Goal: Ask a question

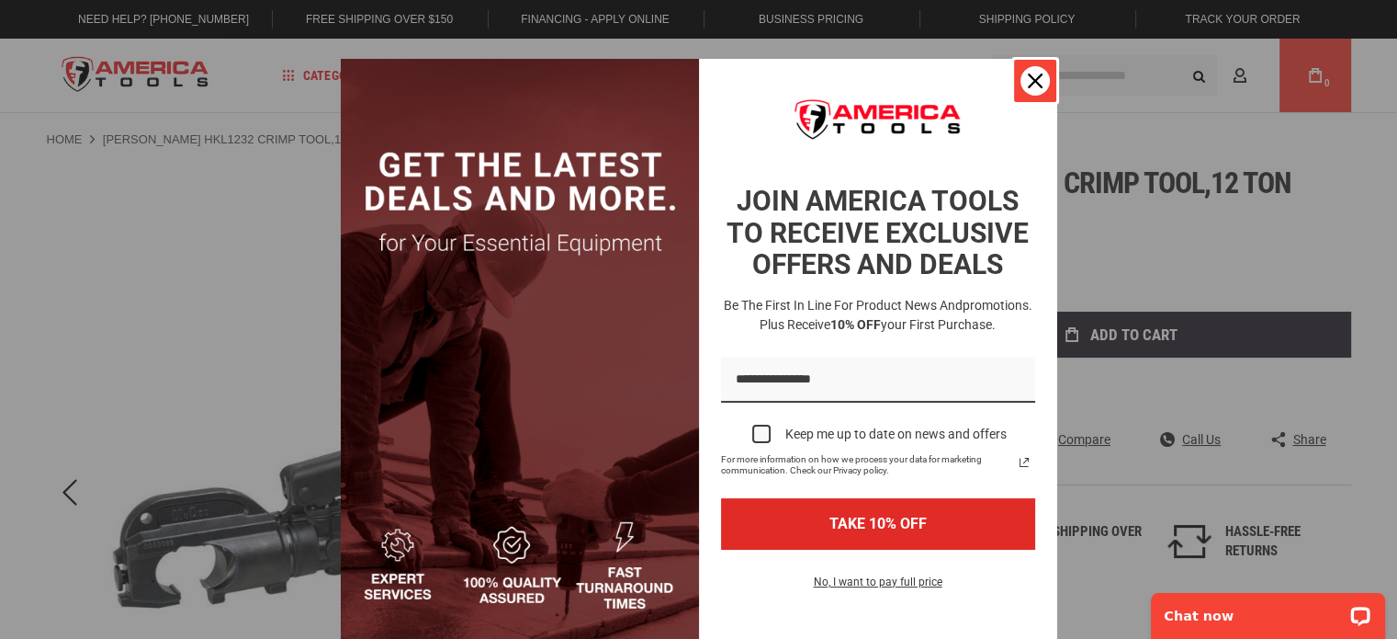
click at [1035, 71] on div "Close" at bounding box center [1035, 80] width 29 height 29
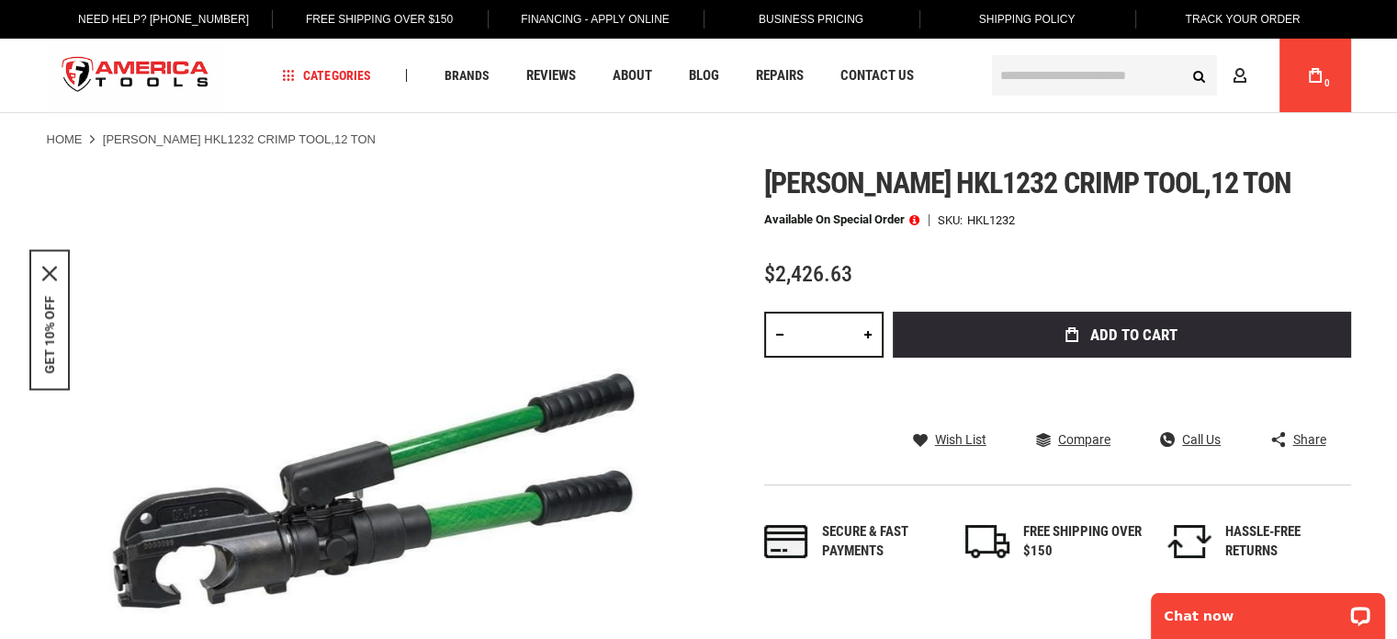
click at [814, 175] on span "[PERSON_NAME] hkl1232 crimp tool,12 ton" at bounding box center [1028, 182] width 528 height 35
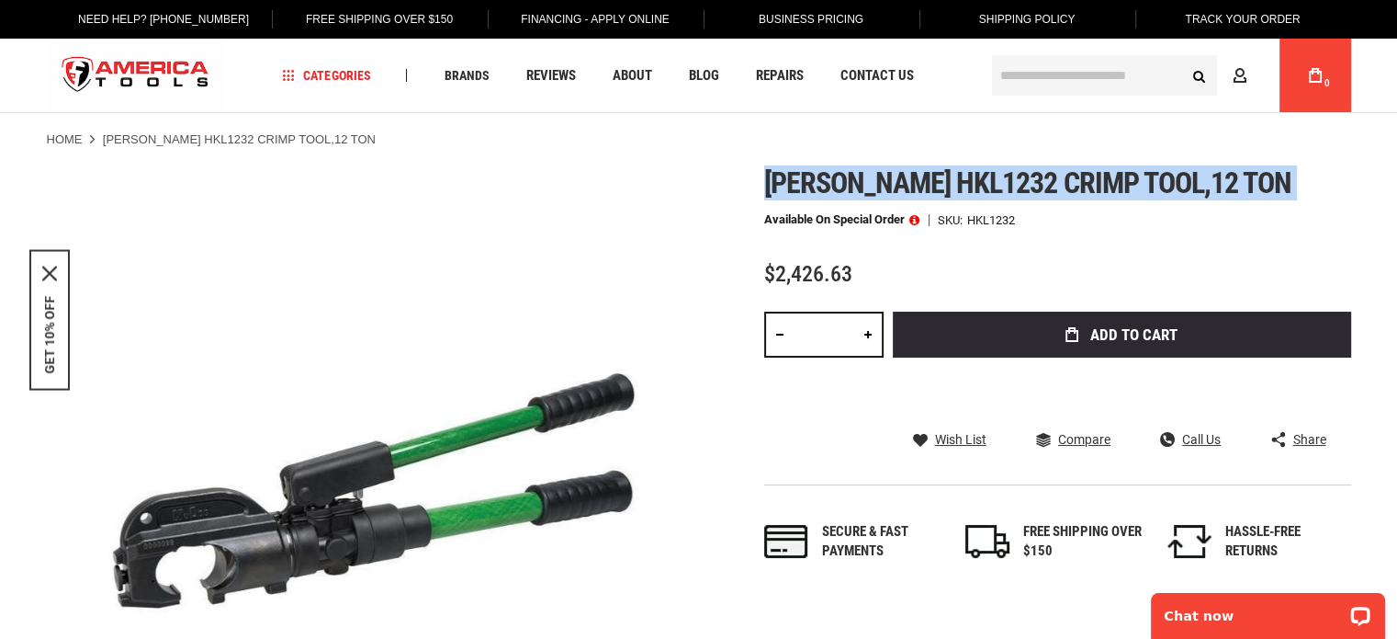
click at [814, 175] on span "[PERSON_NAME] hkl1232 crimp tool,12 ton" at bounding box center [1028, 182] width 528 height 35
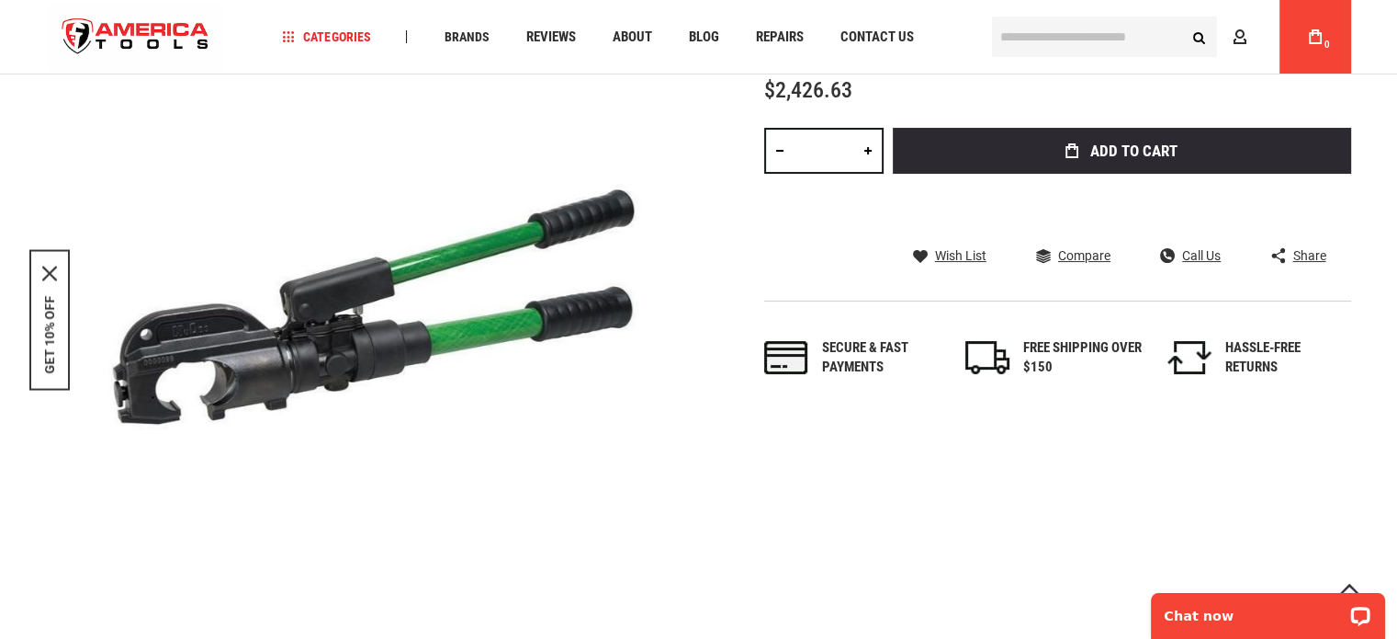
scroll to position [184, 0]
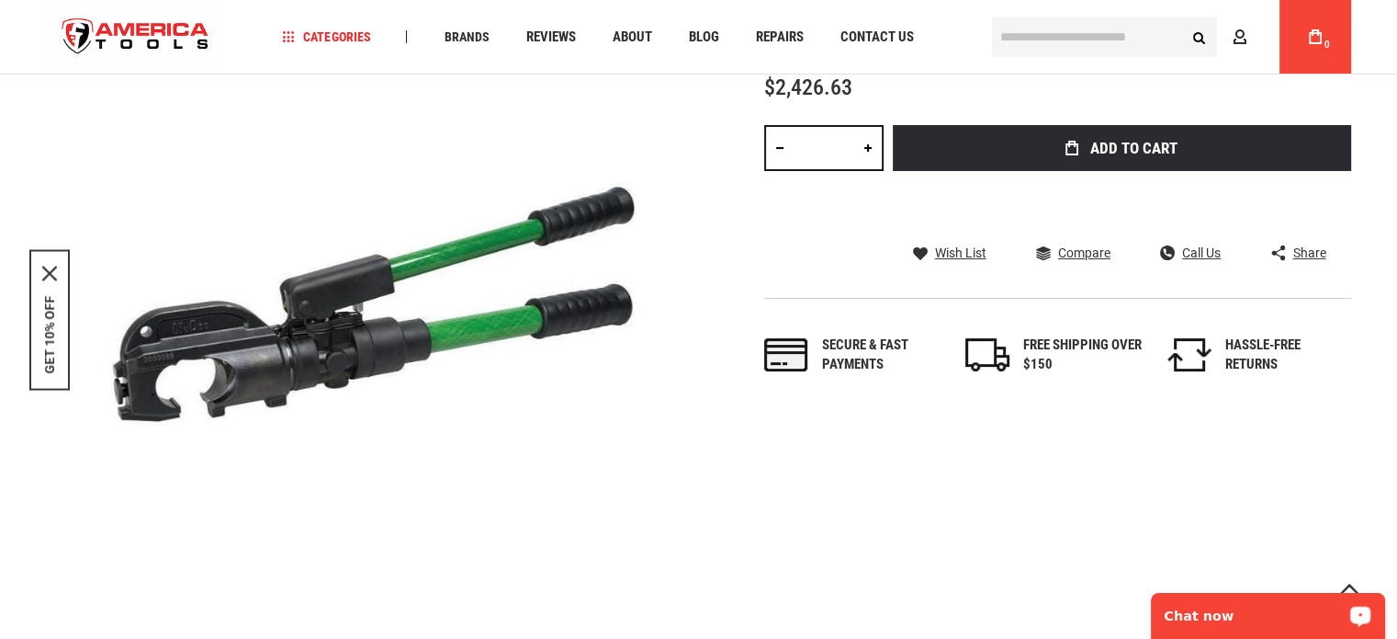
drag, startPoint x: 1210, startPoint y: 595, endPoint x: 1232, endPoint y: 608, distance: 25.5
click at [1232, 608] on p "Chat now" at bounding box center [1256, 615] width 182 height 15
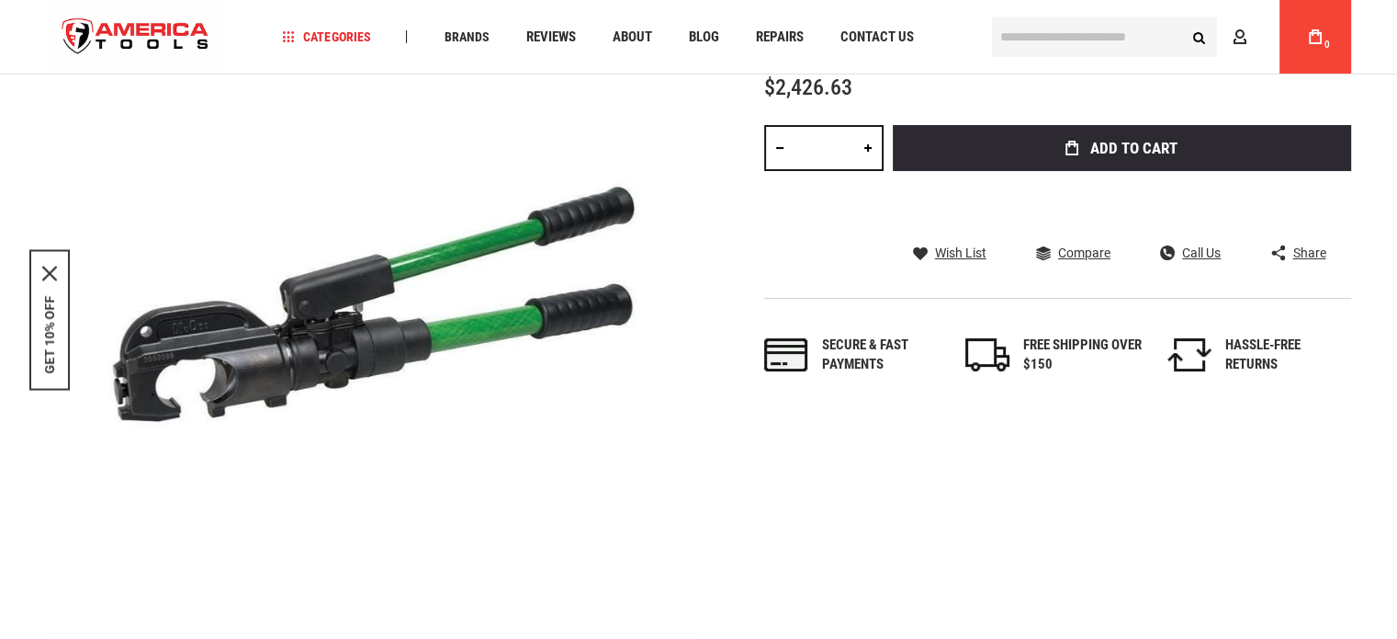
scroll to position [0, 0]
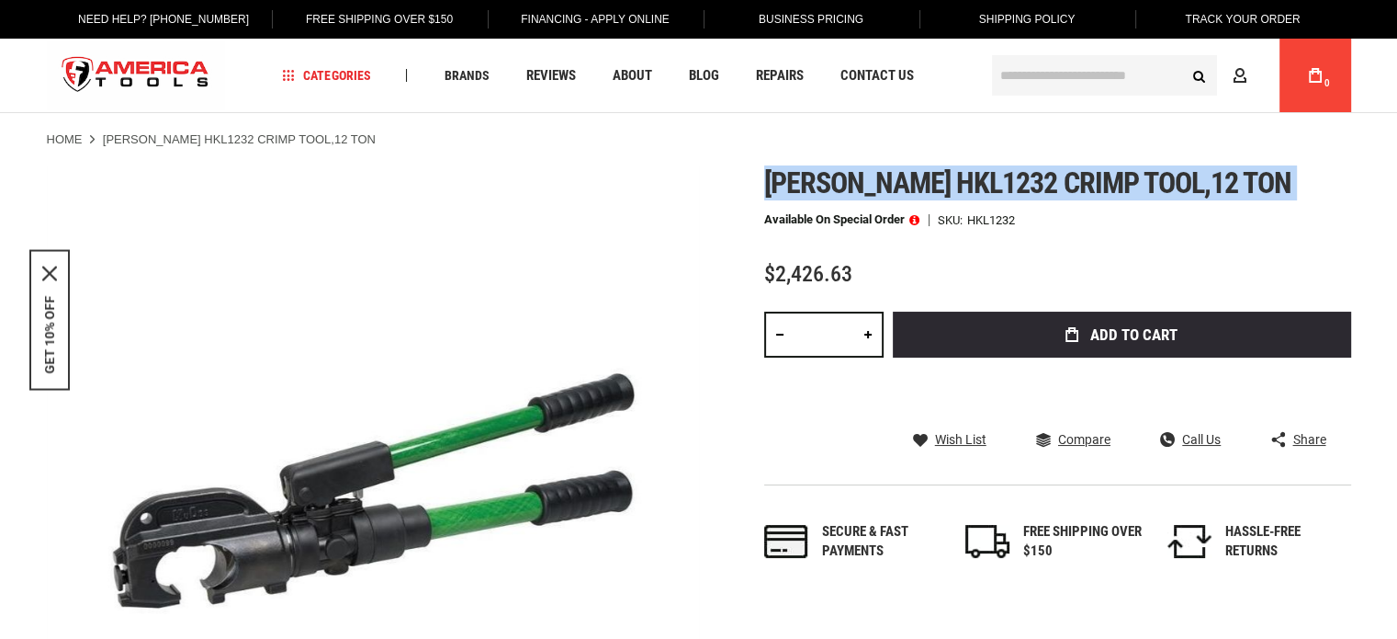
click at [904, 185] on span "[PERSON_NAME] hkl1232 crimp tool,12 ton" at bounding box center [1028, 182] width 528 height 35
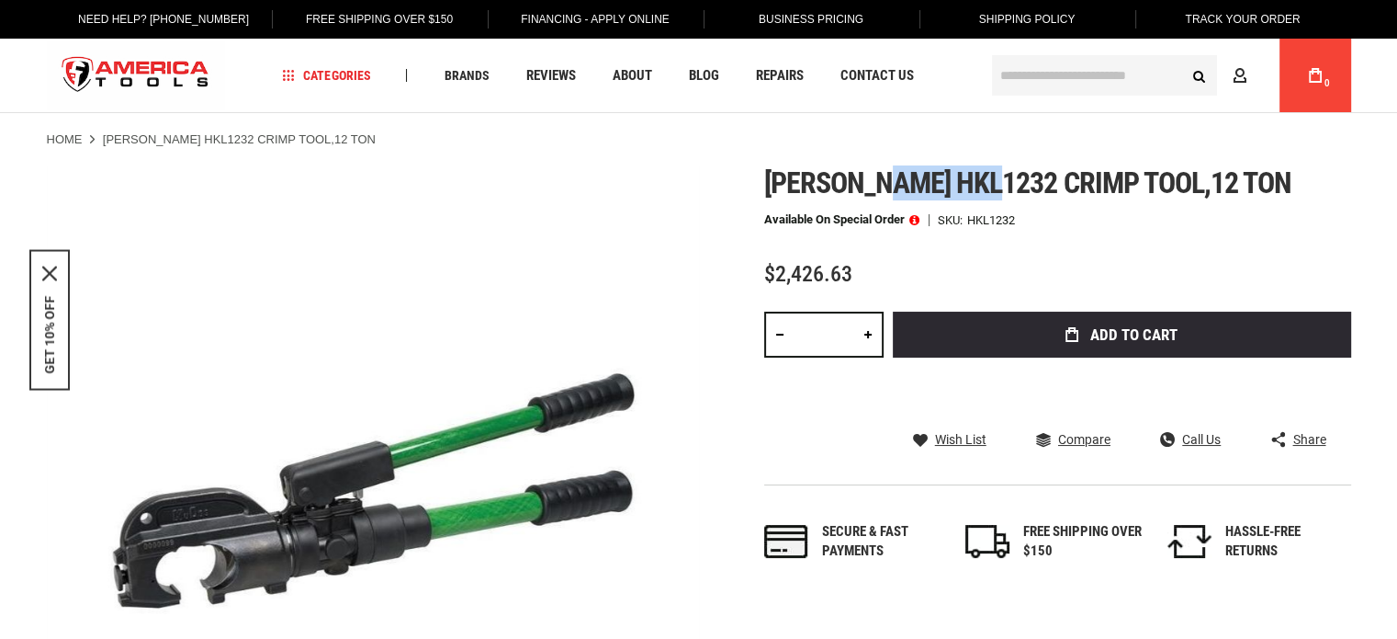
click at [904, 185] on span "[PERSON_NAME] hkl1232 crimp tool,12 ton" at bounding box center [1028, 182] width 528 height 35
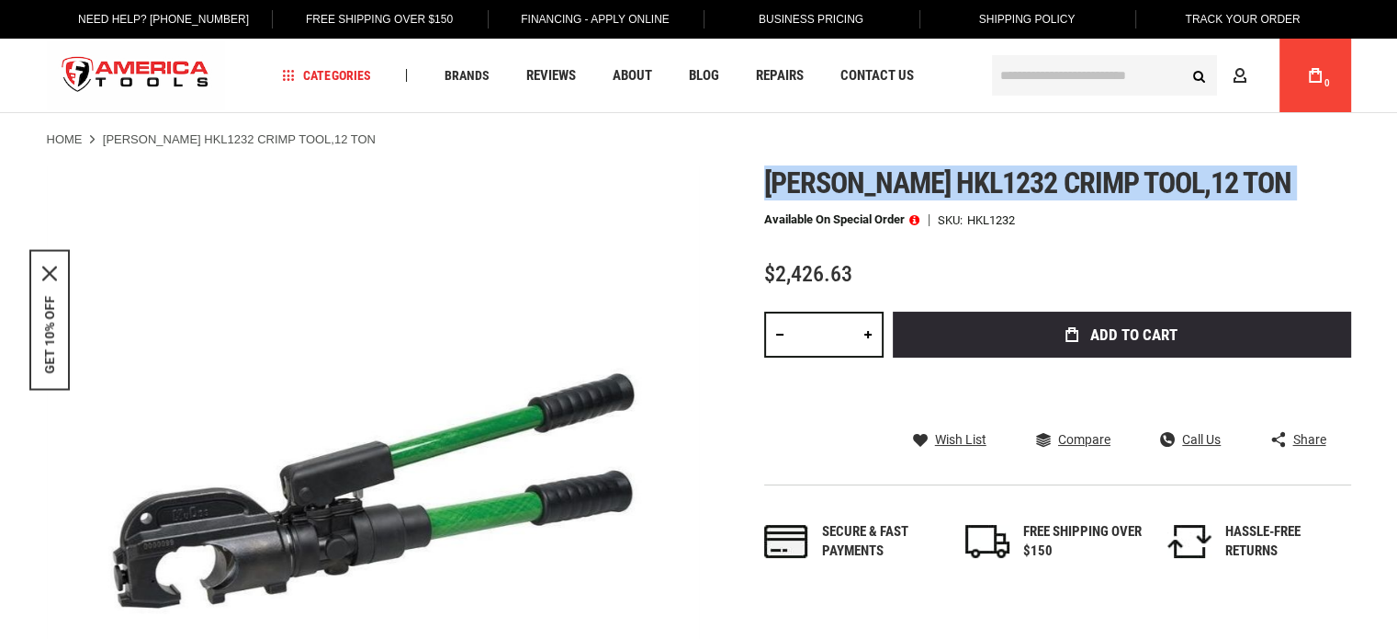
click at [904, 185] on span "[PERSON_NAME] hkl1232 crimp tool,12 ton" at bounding box center [1028, 182] width 528 height 35
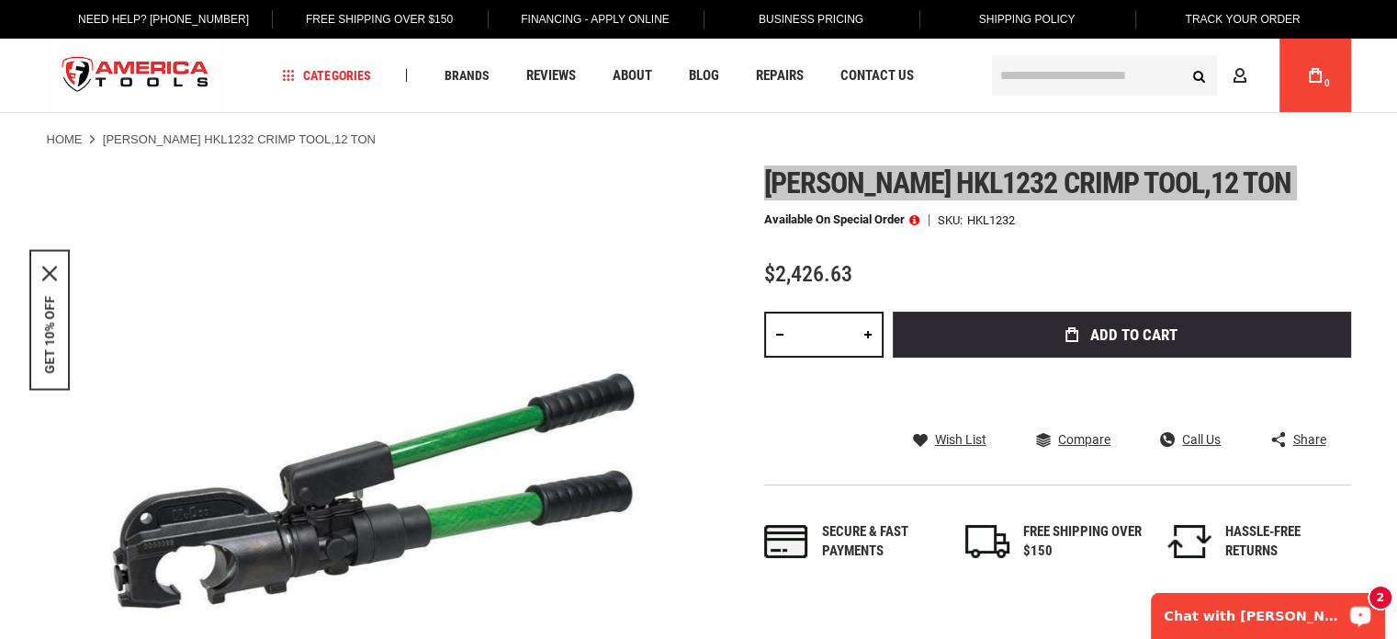
click at [1230, 622] on p "Chat with [PERSON_NAME]" at bounding box center [1256, 615] width 182 height 15
